Goal: Information Seeking & Learning: Compare options

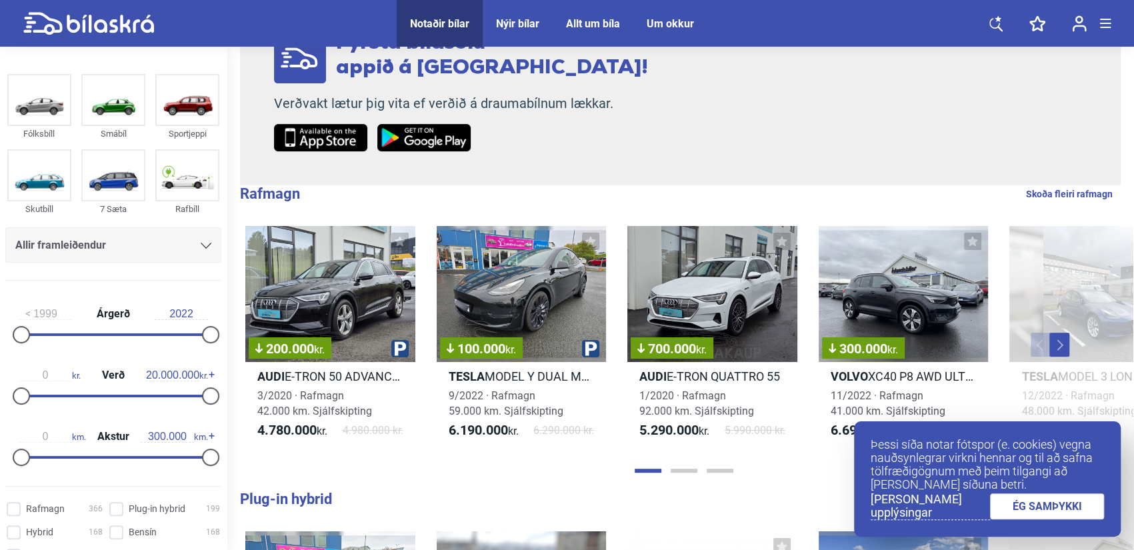
scroll to position [279, 0]
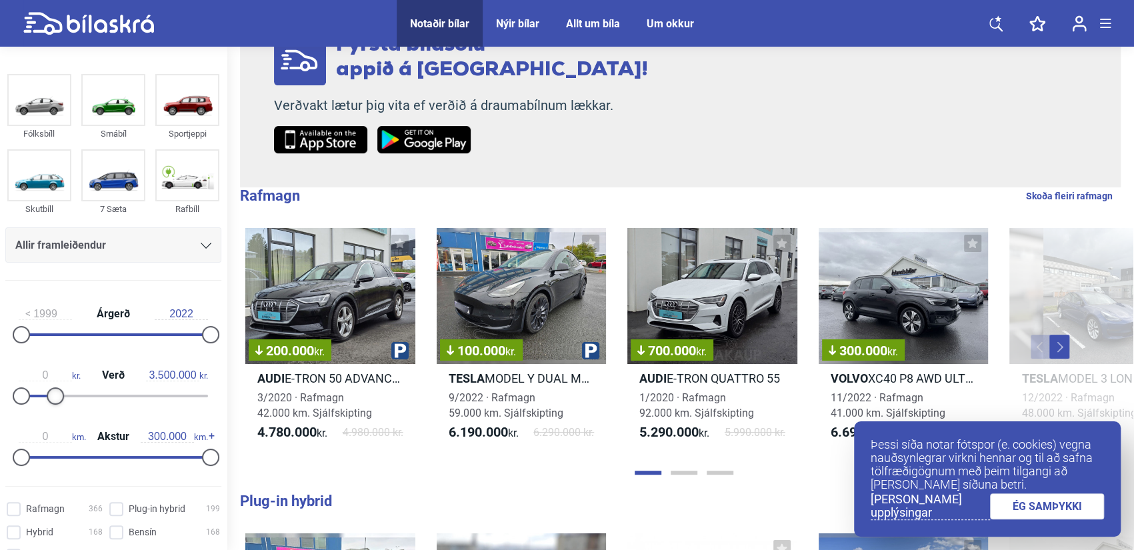
type input "3.400.000"
drag, startPoint x: 205, startPoint y: 393, endPoint x: 52, endPoint y: 412, distance: 154.5
click at [52, 412] on div "0 kr. Verð 3.400.000 kr." at bounding box center [113, 383] width 216 height 61
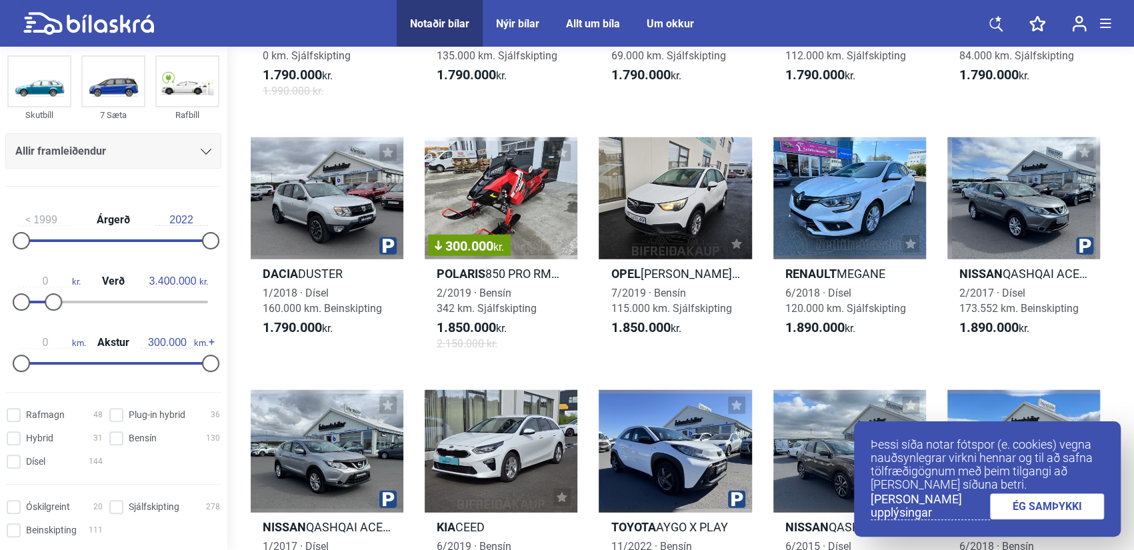
scroll to position [96, 0]
click at [52, 455] on input "Dísel 144" at bounding box center [57, 460] width 96 height 14
checkbox input "true"
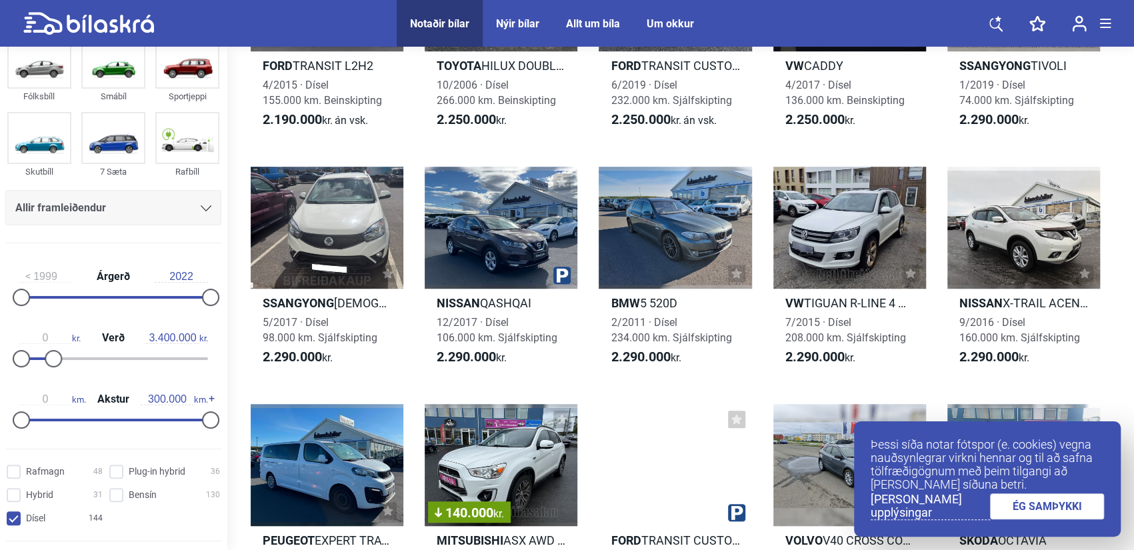
scroll to position [3903, 0]
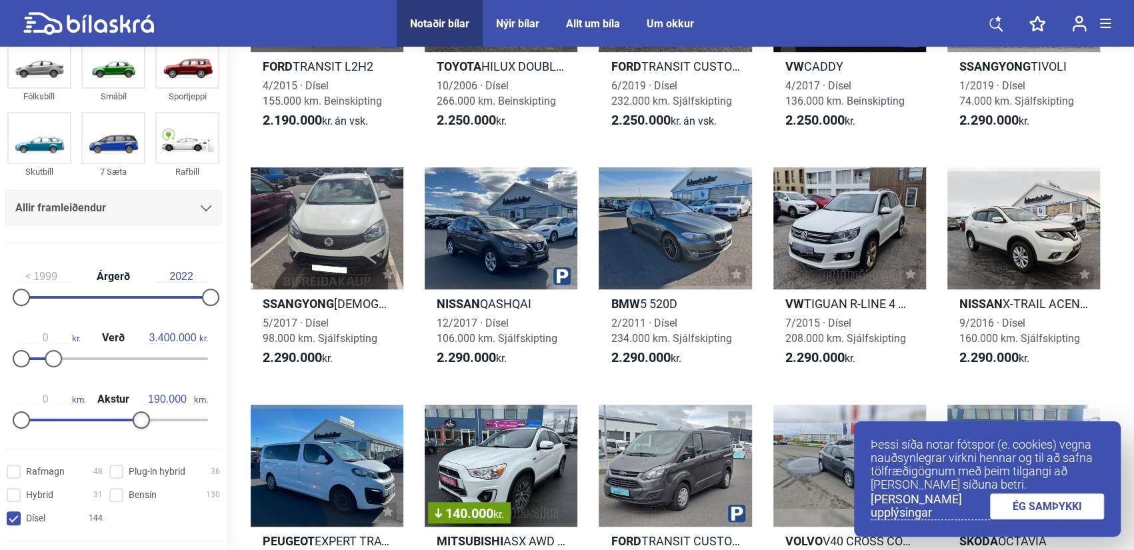
type input "200.000"
drag, startPoint x: 208, startPoint y: 414, endPoint x: 146, endPoint y: 429, distance: 63.7
click at [146, 429] on div "0 km. Akstur 200.000 km." at bounding box center [113, 407] width 216 height 61
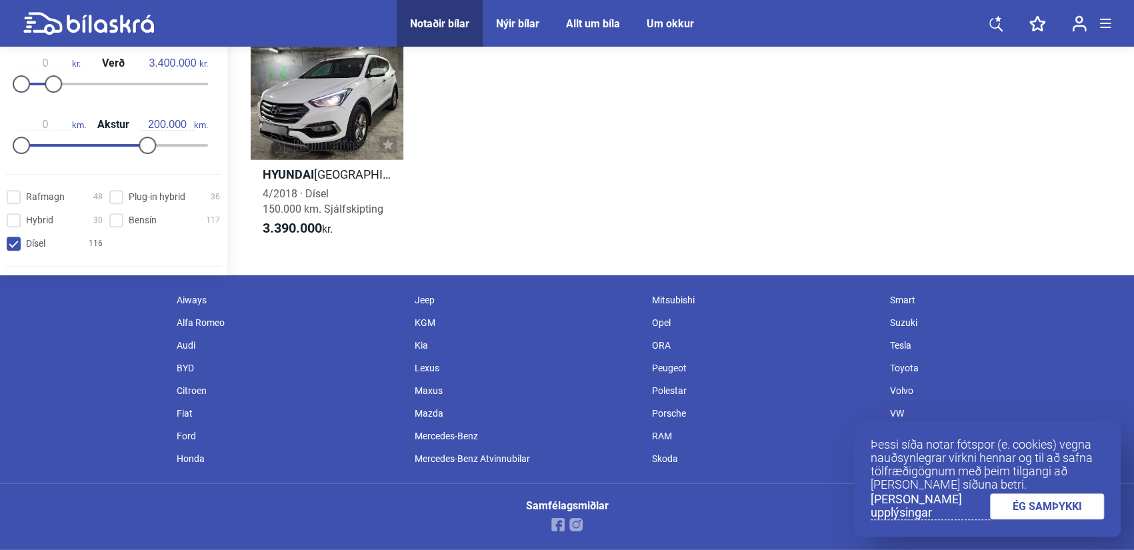
scroll to position [5791, 0]
